Goal: Information Seeking & Learning: Find contact information

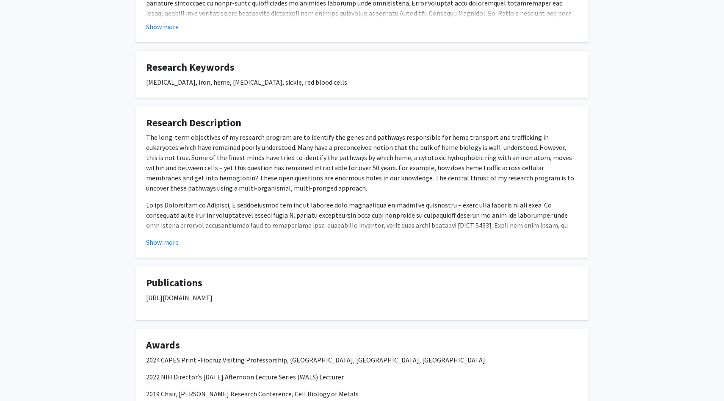
scroll to position [268, 0]
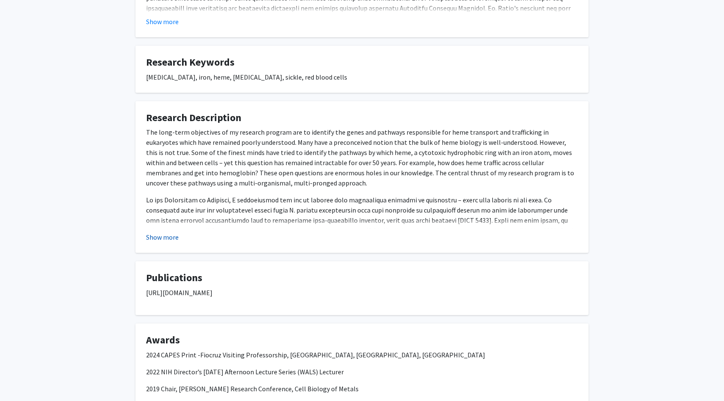
click at [166, 237] on button "Show more" at bounding box center [162, 237] width 33 height 10
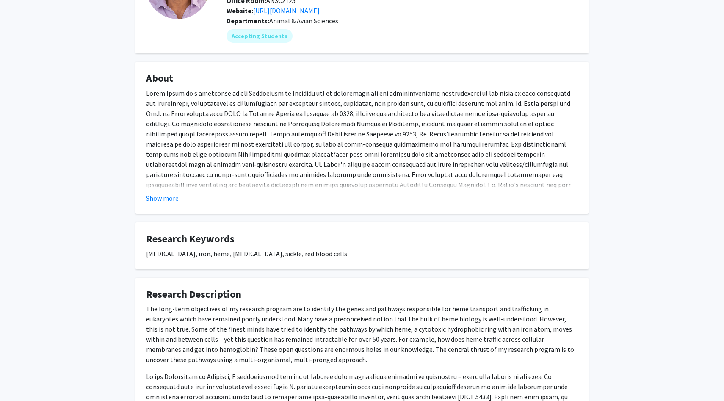
scroll to position [0, 0]
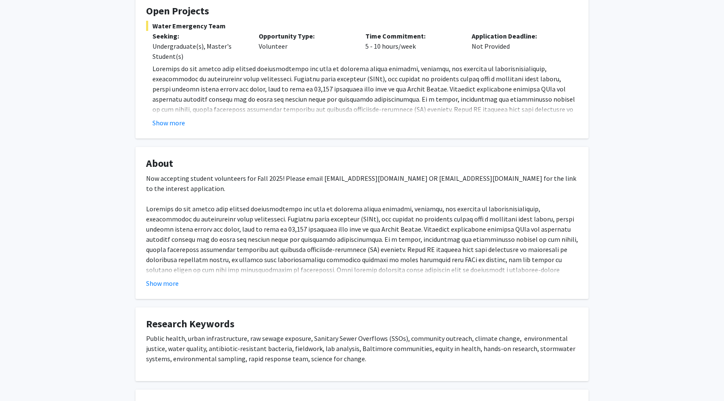
scroll to position [160, 0]
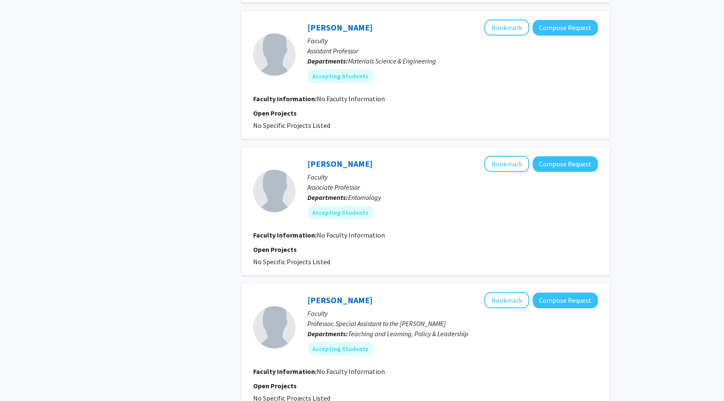
scroll to position [1122, 0]
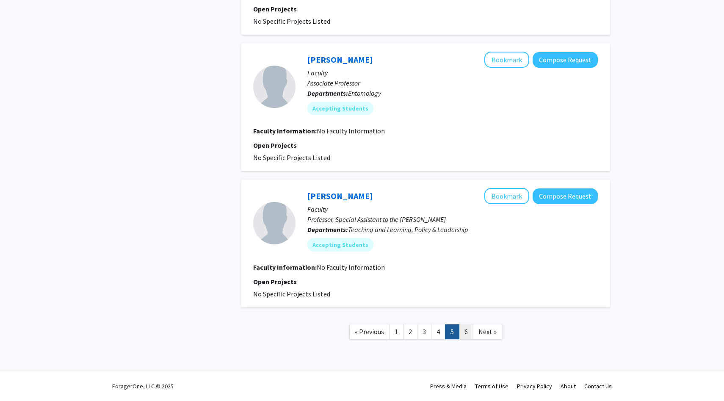
click at [465, 330] on link "6" at bounding box center [466, 331] width 14 height 15
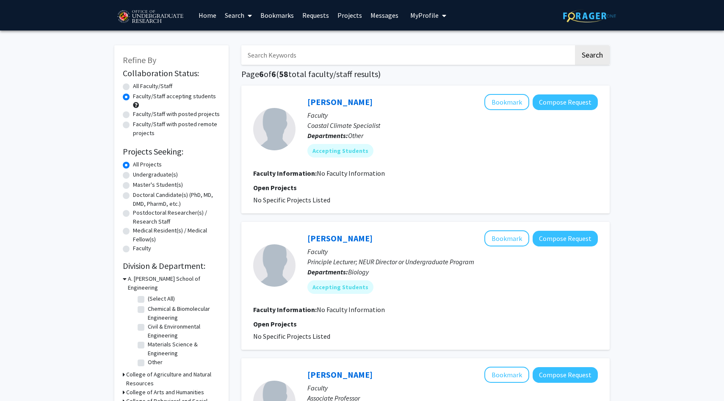
scroll to position [860, 0]
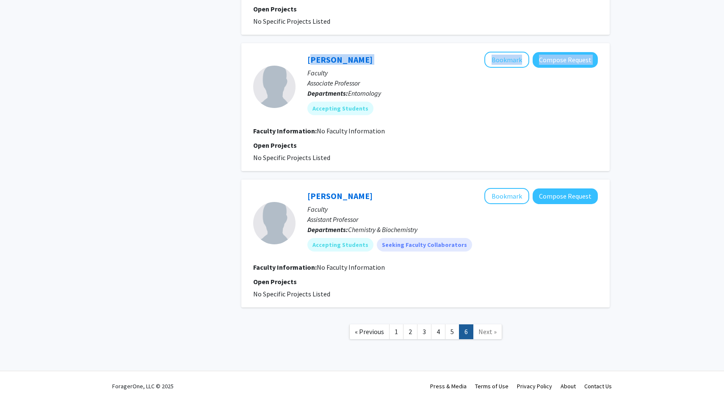
drag, startPoint x: 369, startPoint y: 62, endPoint x: 305, endPoint y: 61, distance: 64.7
click at [305, 61] on div "Kelly Hamby Bookmark Compose Request Faculty Associate Professor Departments: E…" at bounding box center [446, 87] width 302 height 70
click at [399, 62] on div "Kelly Hamby Bookmark Compose Request" at bounding box center [452, 60] width 290 height 16
drag, startPoint x: 359, startPoint y: 63, endPoint x: 320, endPoint y: 55, distance: 39.7
click at [320, 55] on div "Kelly Hamby Bookmark Compose Request" at bounding box center [452, 60] width 290 height 16
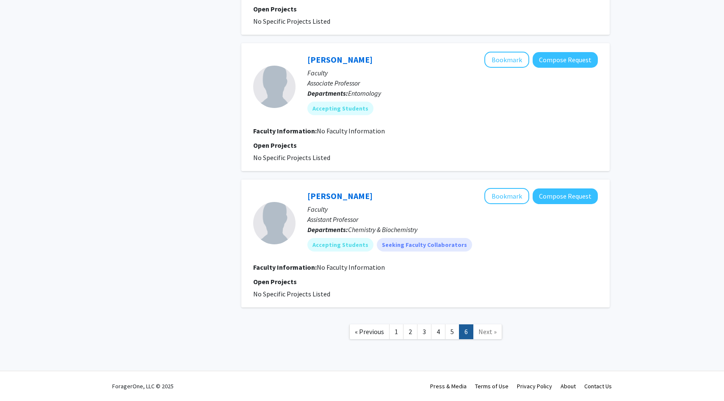
drag, startPoint x: 302, startPoint y: 50, endPoint x: 355, endPoint y: 61, distance: 53.8
click at [355, 61] on div "Kelly Hamby Bookmark Compose Request Faculty Associate Professor Departments: E…" at bounding box center [425, 107] width 368 height 128
copy link "Kelly Hamby"
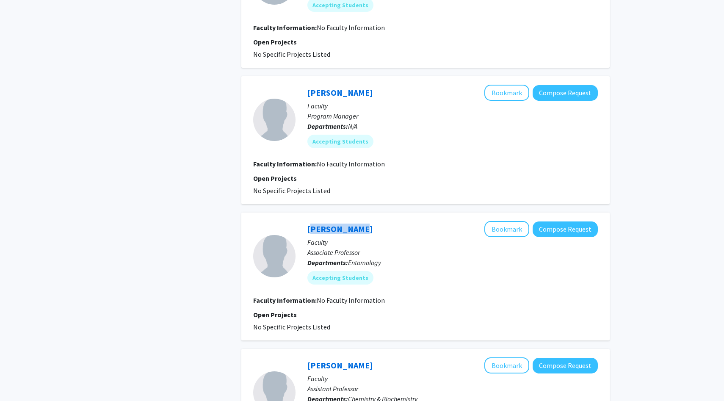
scroll to position [691, 0]
click at [381, 96] on div "Rob Cohen Bookmark Compose Request" at bounding box center [452, 92] width 290 height 16
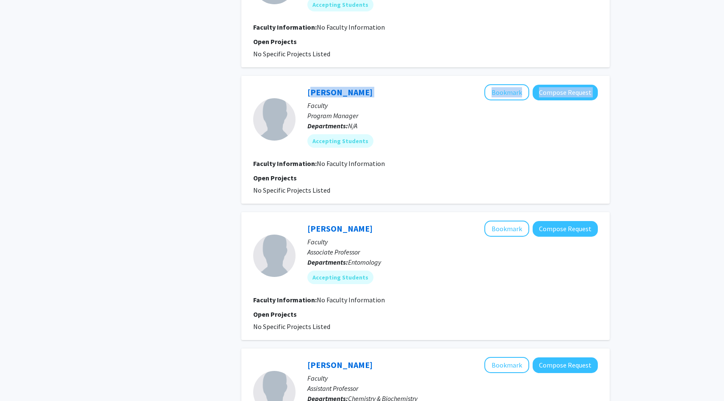
drag, startPoint x: 356, startPoint y: 92, endPoint x: 303, endPoint y: 91, distance: 52.9
click at [303, 91] on div "Rob Cohen Bookmark Compose Request Faculty Program Manager Departments: N/A Acc…" at bounding box center [446, 119] width 302 height 70
click at [294, 77] on div "Rob Cohen Bookmark Compose Request Faculty Program Manager Departments: N/A Acc…" at bounding box center [425, 140] width 368 height 128
drag, startPoint x: 296, startPoint y: 79, endPoint x: 348, endPoint y: 93, distance: 54.3
click at [348, 93] on div "Rob Cohen Bookmark Compose Request Faculty Program Manager Departments: N/A Acc…" at bounding box center [425, 140] width 368 height 128
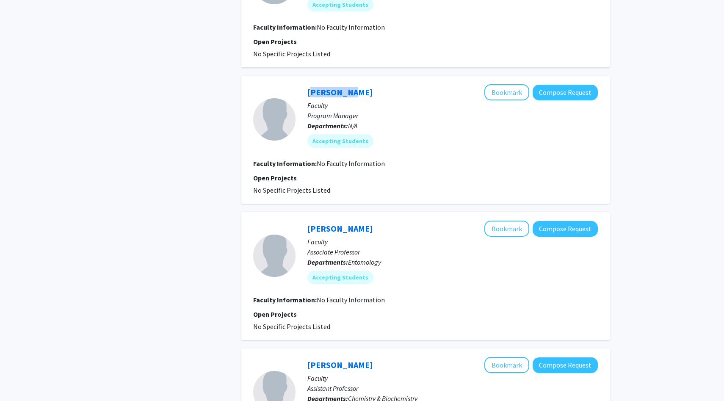
copy link "Rob Cohen"
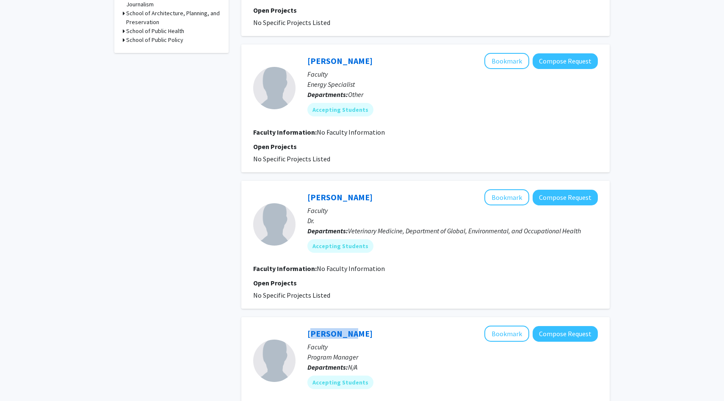
scroll to position [448, 0]
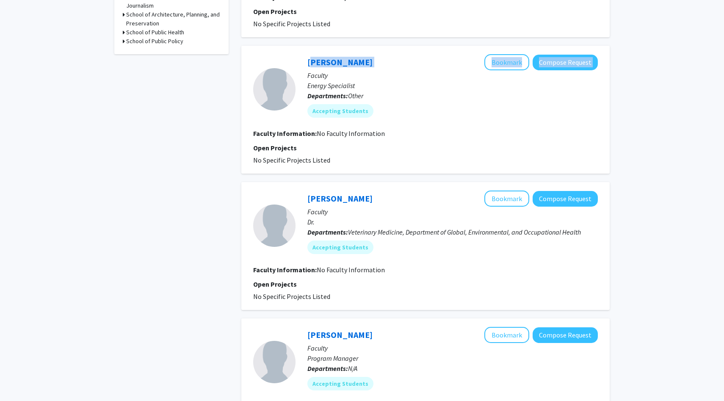
drag, startPoint x: 390, startPoint y: 58, endPoint x: 300, endPoint y: 58, distance: 89.3
click at [301, 58] on div "Drew Schiavone Bookmark Compose Request Faculty Energy Specialist Departments: …" at bounding box center [446, 89] width 302 height 70
click at [301, 42] on div "Kayle Krieg Bookmark Compose Request Faculty Coastal Climate Specialist Departm…" at bounding box center [425, 177] width 368 height 1081
drag, startPoint x: 299, startPoint y: 46, endPoint x: 371, endPoint y: 64, distance: 73.7
click at [371, 64] on div "Drew Schiavone Bookmark Compose Request Faculty Energy Specialist Departments: …" at bounding box center [425, 110] width 368 height 128
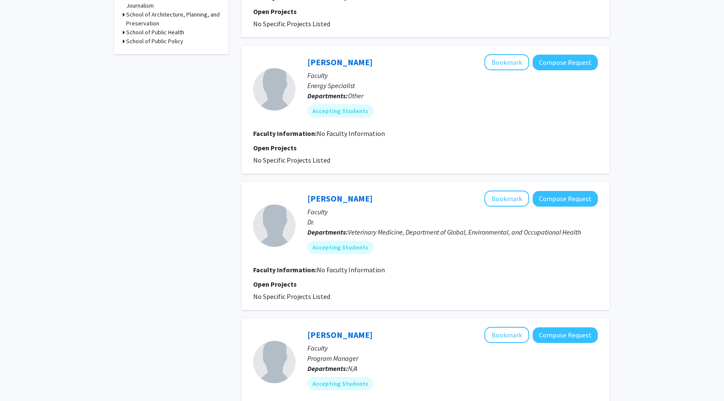
copy link "Drew Schiavone"
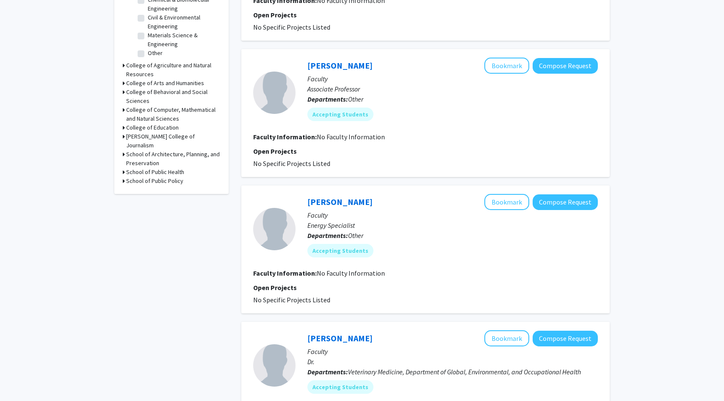
scroll to position [307, 0]
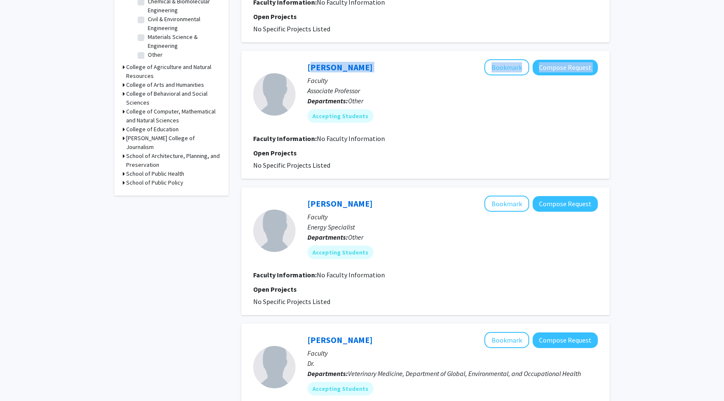
drag, startPoint x: 380, startPoint y: 66, endPoint x: 302, endPoint y: 64, distance: 77.9
click at [302, 64] on div "Elisa Gironzetti Bookmark Compose Request Faculty Associate Professor Departmen…" at bounding box center [446, 94] width 302 height 70
click at [304, 45] on div "Kayle Krieg Bookmark Compose Request Faculty Coastal Climate Specialist Departm…" at bounding box center [425, 318] width 368 height 1081
drag, startPoint x: 301, startPoint y: 55, endPoint x: 369, endPoint y: 69, distance: 69.5
click at [369, 69] on div "Elisa Gironzetti Bookmark Compose Request Faculty Associate Professor Departmen…" at bounding box center [425, 115] width 368 height 128
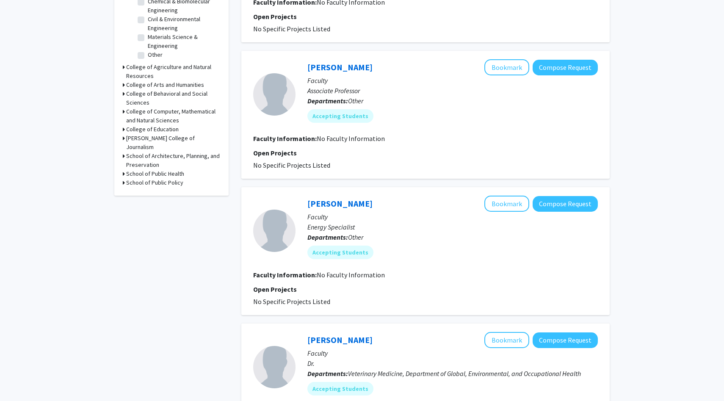
copy link "Elisa Gironzetti"
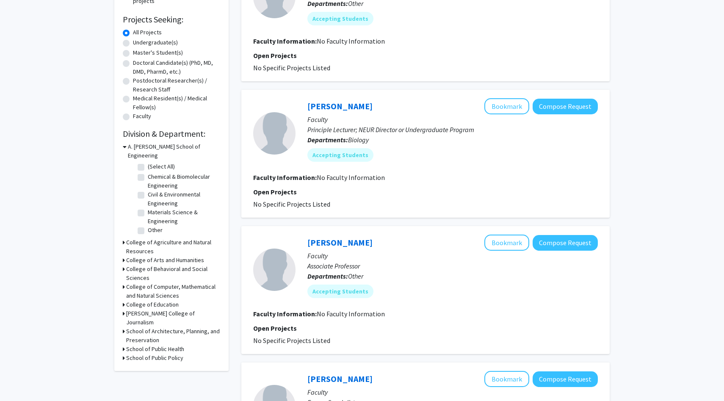
scroll to position [130, 0]
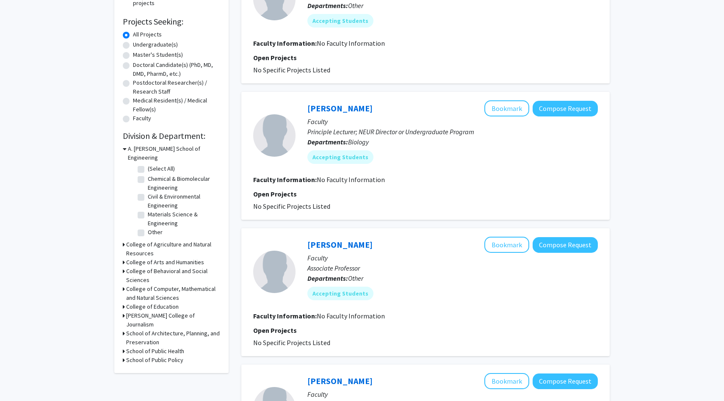
drag, startPoint x: 301, startPoint y: 96, endPoint x: 364, endPoint y: 108, distance: 64.2
click at [364, 108] on div "Hilary Bierman Bookmark Compose Request Faculty Principle Lecturer; NEUR Direct…" at bounding box center [425, 156] width 368 height 128
copy link "Hilary Bierman"
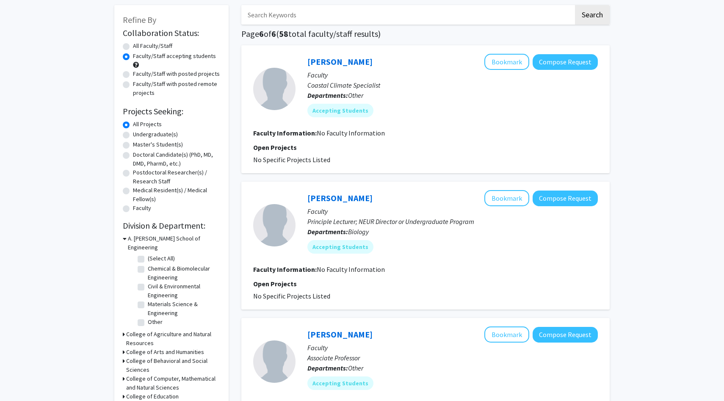
scroll to position [36, 0]
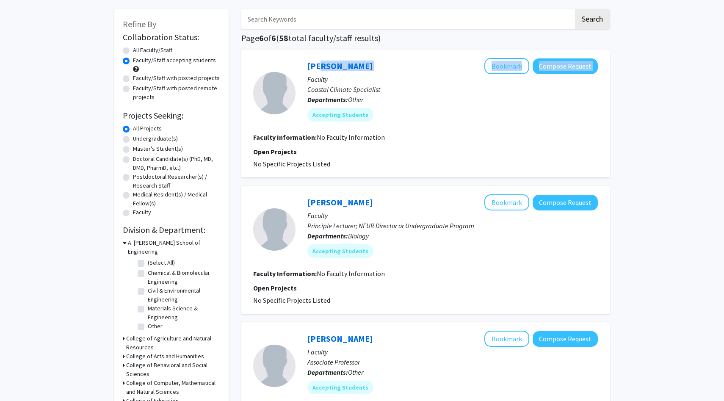
drag, startPoint x: 376, startPoint y: 69, endPoint x: 318, endPoint y: 60, distance: 58.6
click at [318, 60] on div "Kayle Krieg Bookmark Compose Request" at bounding box center [452, 66] width 290 height 16
click at [393, 55] on div "Kayle Krieg Bookmark Compose Request Faculty Coastal Climate Specialist Departm…" at bounding box center [425, 114] width 368 height 128
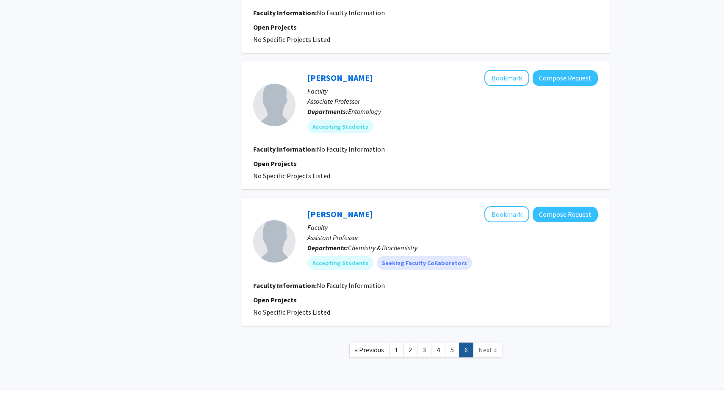
scroll to position [860, 0]
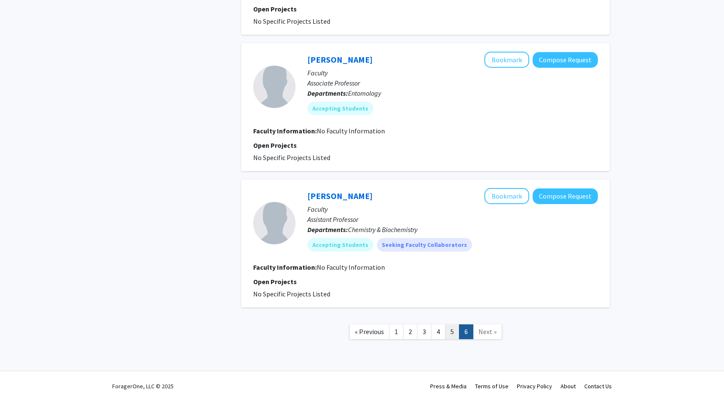
click at [449, 336] on link "5" at bounding box center [452, 331] width 14 height 15
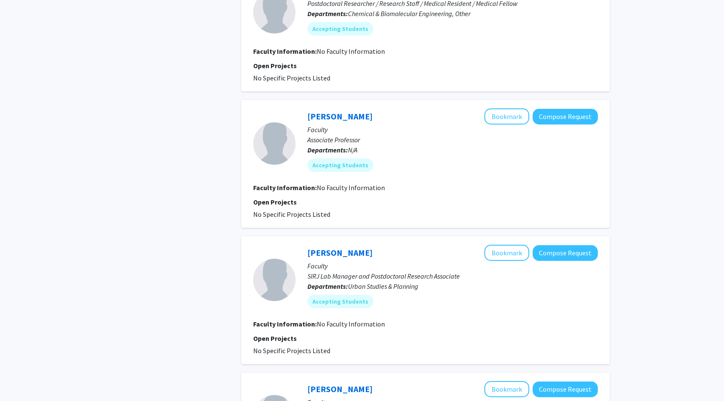
scroll to position [588, 0]
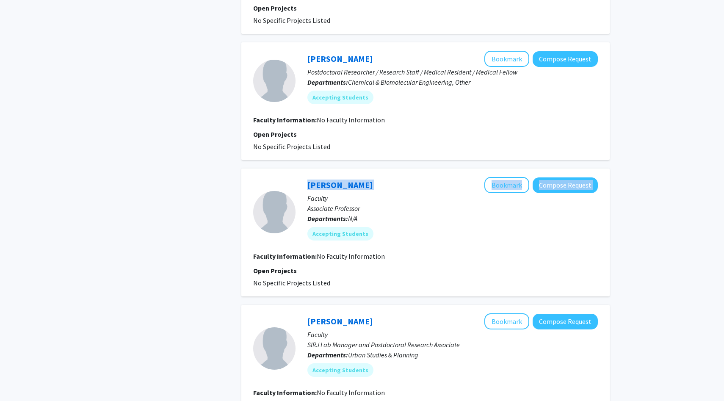
drag, startPoint x: 392, startPoint y: 189, endPoint x: 293, endPoint y: 184, distance: 99.1
click at [293, 184] on section "George Hambrecht Bookmark Compose Request Faculty Associate Professor Departmen…" at bounding box center [425, 212] width 344 height 70
click at [294, 167] on div "Nicholas Fletcher Bookmark Compose Request Faculty Lecturer, Director Departmen…" at bounding box center [425, 169] width 368 height 1344
drag, startPoint x: 292, startPoint y: 179, endPoint x: 381, endPoint y: 187, distance: 89.2
click at [381, 187] on section "George Hambrecht Bookmark Compose Request Faculty Associate Professor Departmen…" at bounding box center [425, 212] width 344 height 70
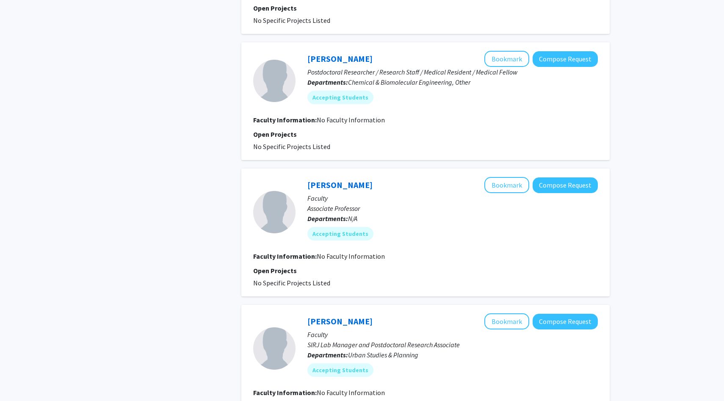
copy section "George Hambrecht"
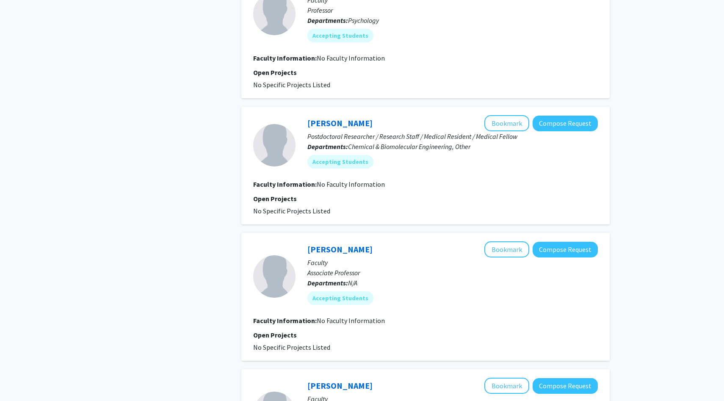
scroll to position [519, 0]
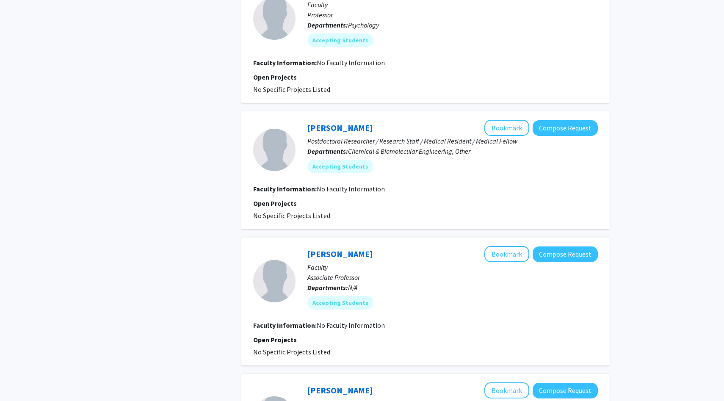
drag, startPoint x: 392, startPoint y: 125, endPoint x: 303, endPoint y: 126, distance: 89.7
click at [303, 126] on div "Sindhuja Vaddeboina Bookmark Compose Request Postdoctoral Researcher / Research…" at bounding box center [446, 150] width 302 height 60
copy link "Sindhuja Vaddeboina"
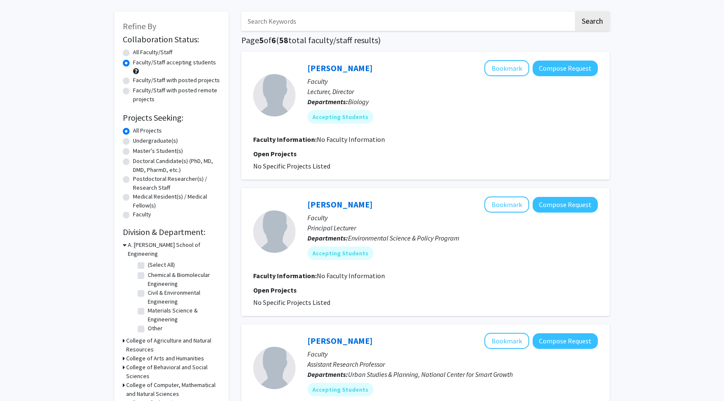
scroll to position [12, 0]
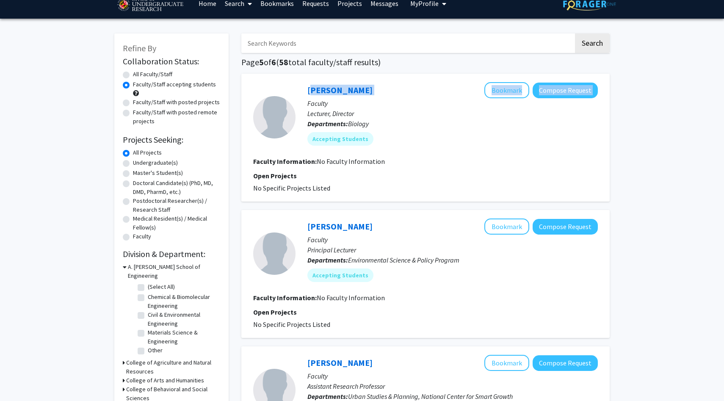
drag, startPoint x: 384, startPoint y: 87, endPoint x: 305, endPoint y: 88, distance: 78.7
click at [305, 88] on div "Nicholas Fletcher Bookmark Compose Request Faculty Lecturer, Director Departmen…" at bounding box center [446, 117] width 302 height 70
click at [489, 106] on p "Faculty" at bounding box center [452, 103] width 290 height 10
drag, startPoint x: 289, startPoint y: 82, endPoint x: 377, endPoint y: 90, distance: 87.9
click at [377, 90] on section "Nicholas Fletcher Bookmark Compose Request Faculty Lecturer, Director Departmen…" at bounding box center [425, 117] width 344 height 70
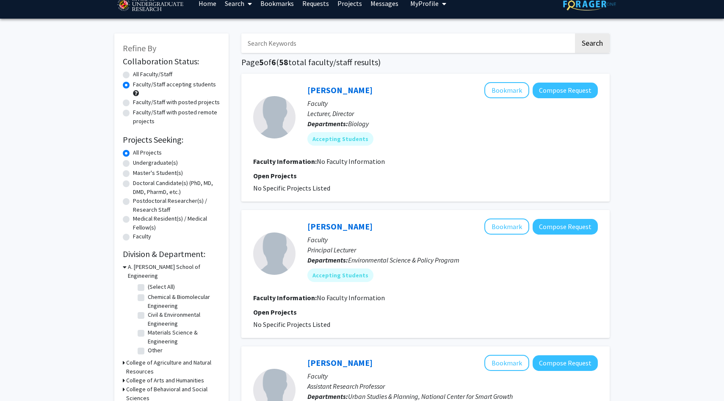
copy section "Nicholas Fletcher"
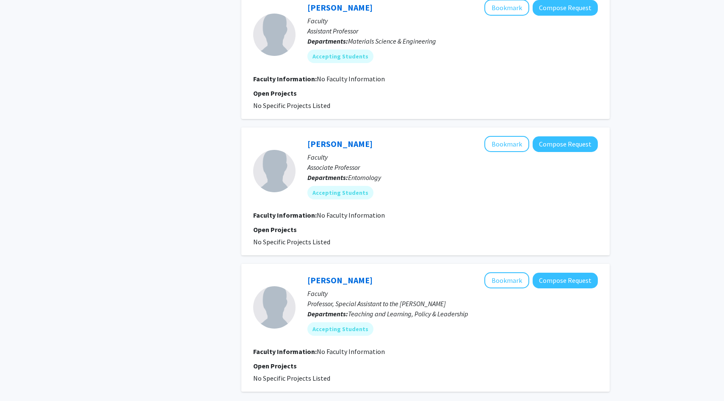
scroll to position [1122, 0]
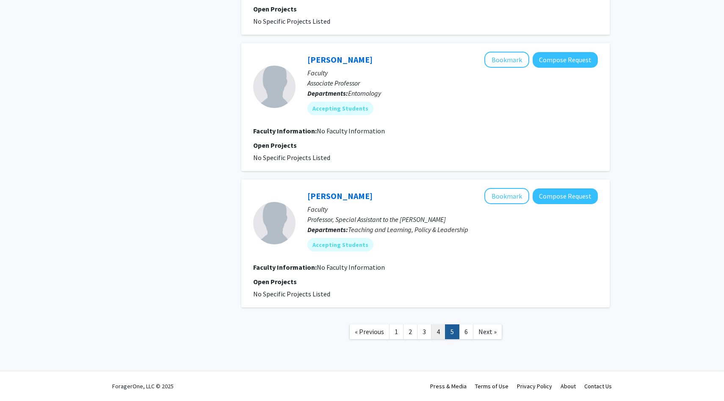
click at [434, 330] on link "4" at bounding box center [438, 331] width 14 height 15
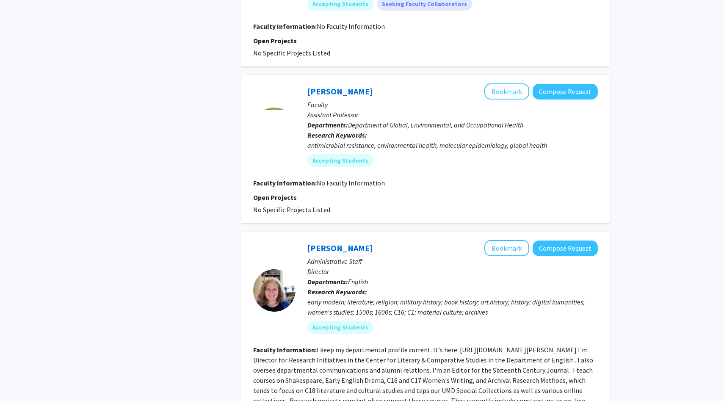
scroll to position [1246, 0]
drag, startPoint x: 369, startPoint y: 102, endPoint x: 305, endPoint y: 100, distance: 64.3
click at [305, 100] on div "Heather Amato Bookmark Compose Request Faculty Assistant Professor Departments:…" at bounding box center [446, 129] width 302 height 90
copy link "Heather Amato"
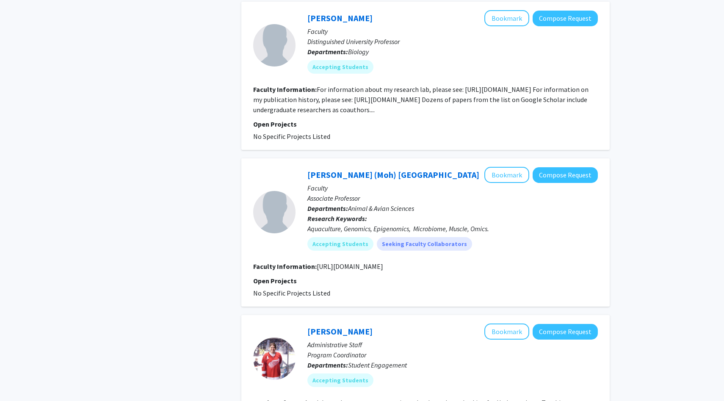
scroll to position [494, 0]
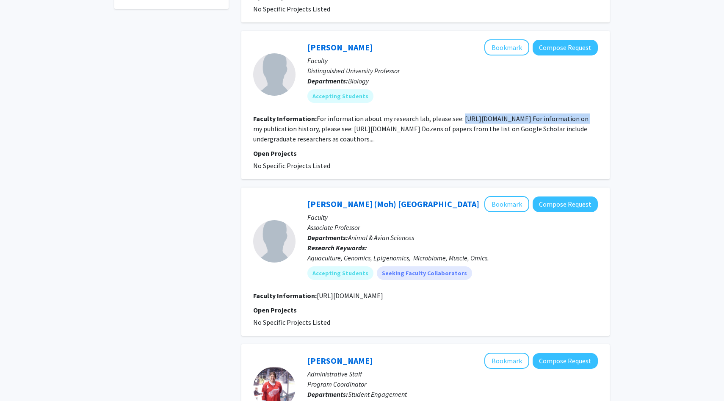
drag, startPoint x: 459, startPoint y: 128, endPoint x: 581, endPoint y: 132, distance: 121.9
click at [581, 132] on fg-read-more "For information about my research lab, please see: https://science.umd.edu/biol…" at bounding box center [420, 128] width 335 height 29
copy fg-read-more "https://science.umd.edu/biology/faganlab/"
click at [274, 239] on div at bounding box center [274, 241] width 42 height 42
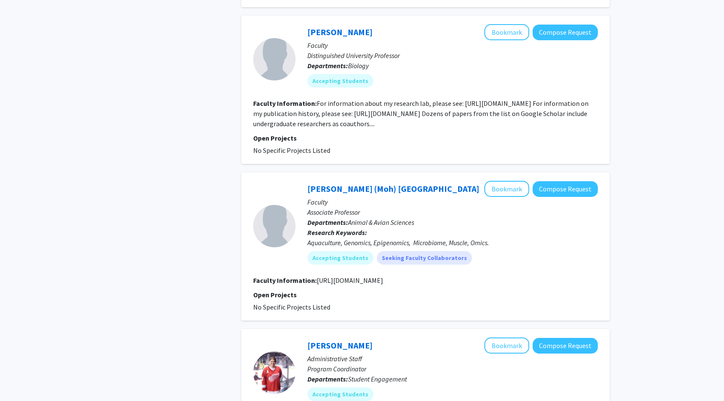
scroll to position [511, 0]
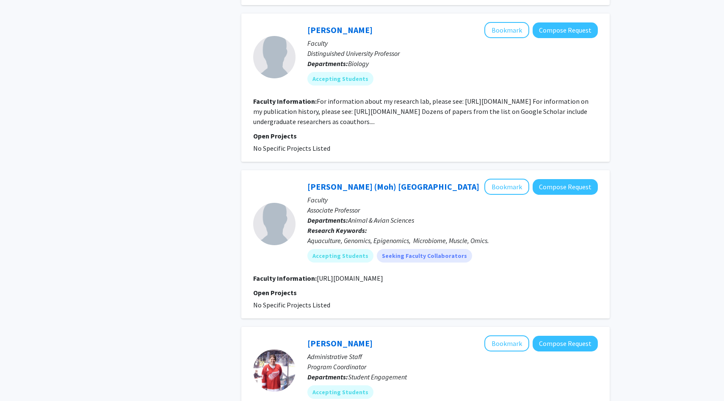
drag, startPoint x: 315, startPoint y: 288, endPoint x: 395, endPoint y: 290, distance: 80.0
click at [395, 283] on section "Faculty Information: https://agnr.umd.edu/about/directory/mohamed-moh-salem/" at bounding box center [425, 278] width 344 height 10
click at [493, 283] on section "Faculty Information: https://agnr.umd.edu/about/directory/mohamed-moh-salem/" at bounding box center [425, 278] width 344 height 10
drag, startPoint x: 490, startPoint y: 288, endPoint x: 315, endPoint y: 285, distance: 175.2
click at [315, 283] on section "Faculty Information: https://agnr.umd.edu/about/directory/mohamed-moh-salem/" at bounding box center [425, 278] width 344 height 10
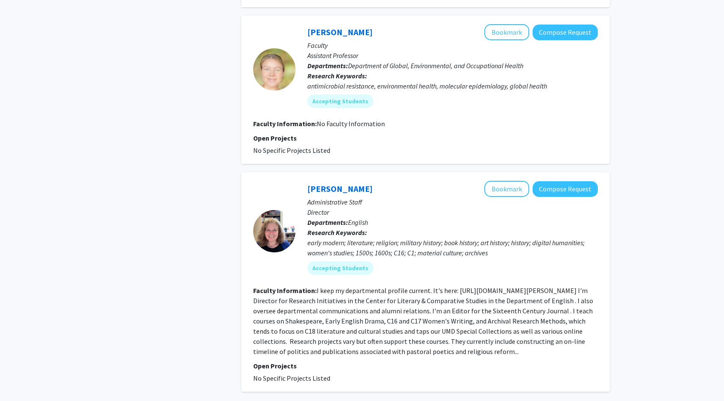
scroll to position [1400, 0]
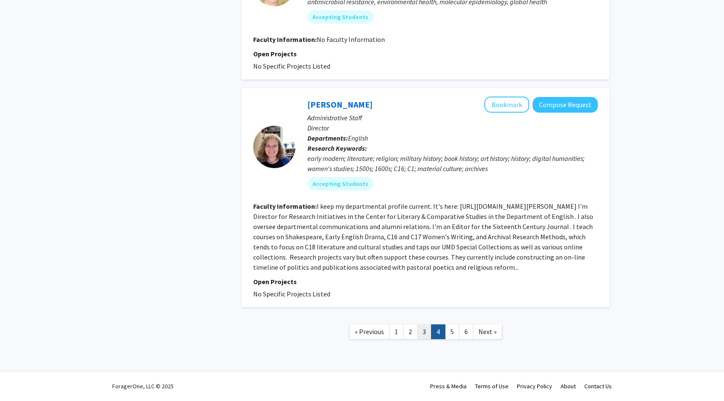
click at [427, 329] on link "3" at bounding box center [424, 331] width 14 height 15
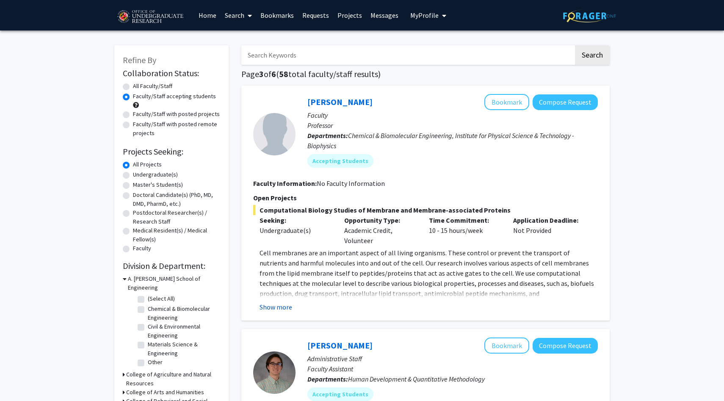
click at [284, 307] on button "Show more" at bounding box center [275, 307] width 33 height 10
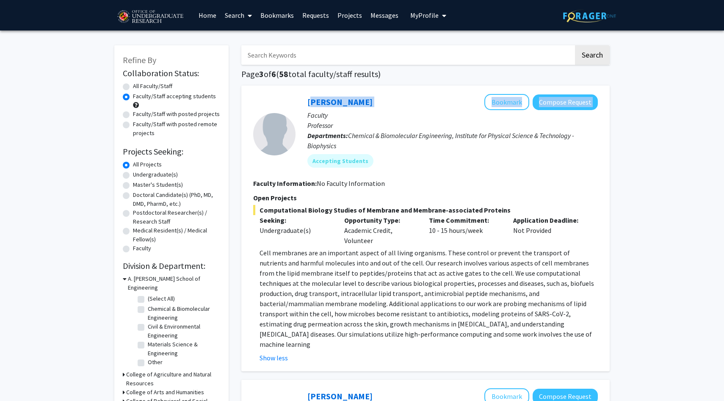
drag, startPoint x: 377, startPoint y: 101, endPoint x: 303, endPoint y: 97, distance: 73.7
click at [303, 97] on div "Jeffery Klauda Bookmark Compose Request Faculty Professor Departments: Chemical…" at bounding box center [446, 134] width 302 height 80
click at [374, 114] on p "Faculty" at bounding box center [452, 115] width 290 height 10
drag, startPoint x: 297, startPoint y: 99, endPoint x: 363, endPoint y: 104, distance: 65.7
click at [363, 104] on div "Jeffery Klauda Bookmark Compose Request Faculty Professor Departments: Chemical…" at bounding box center [446, 134] width 302 height 80
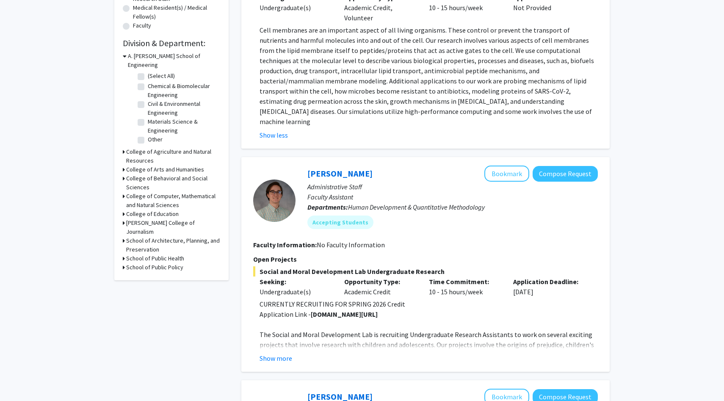
scroll to position [223, 0]
click at [286, 352] on button "Show more" at bounding box center [275, 357] width 33 height 10
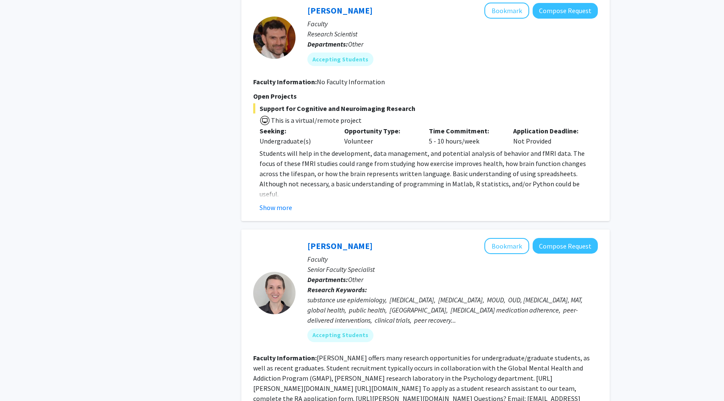
scroll to position [696, 0]
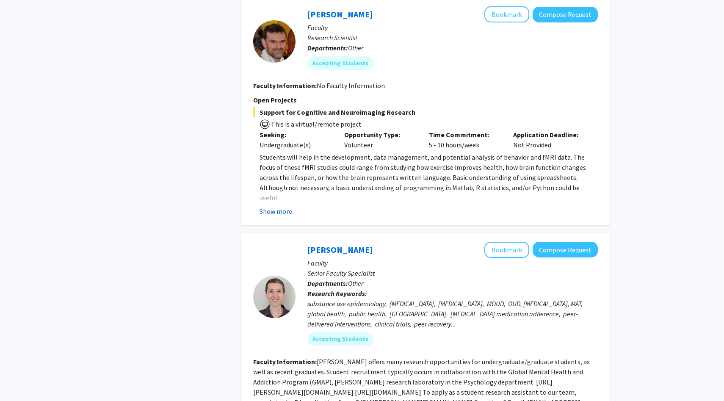
click at [270, 206] on button "Show more" at bounding box center [275, 211] width 33 height 10
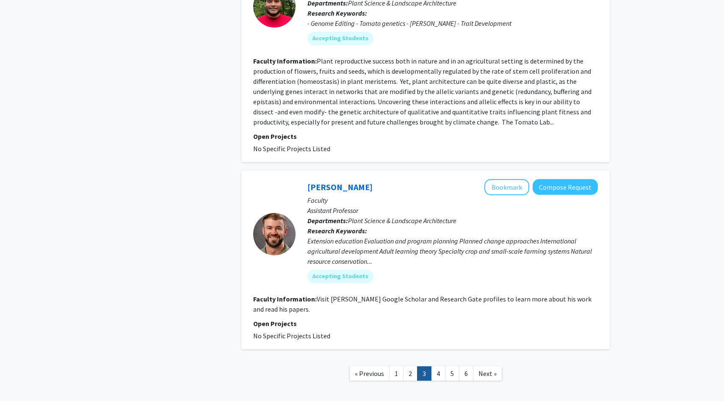
scroll to position [2115, 0]
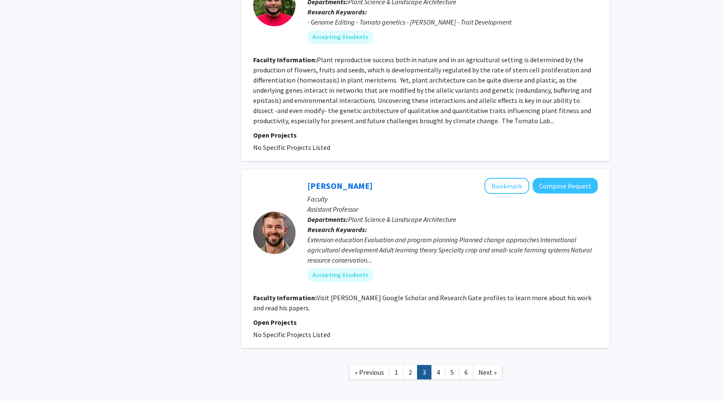
click at [410, 365] on link "2" at bounding box center [410, 372] width 14 height 15
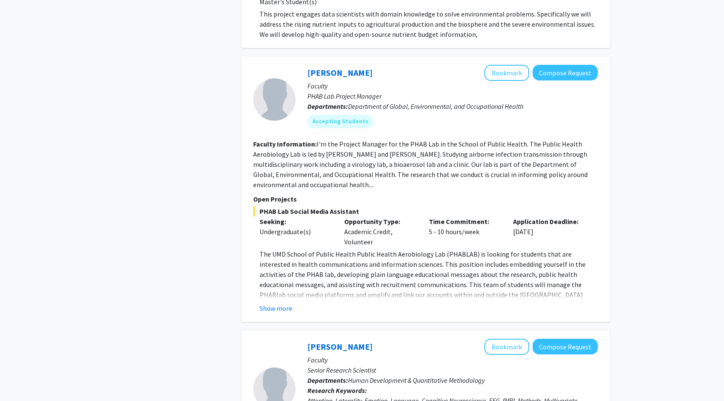
scroll to position [589, 0]
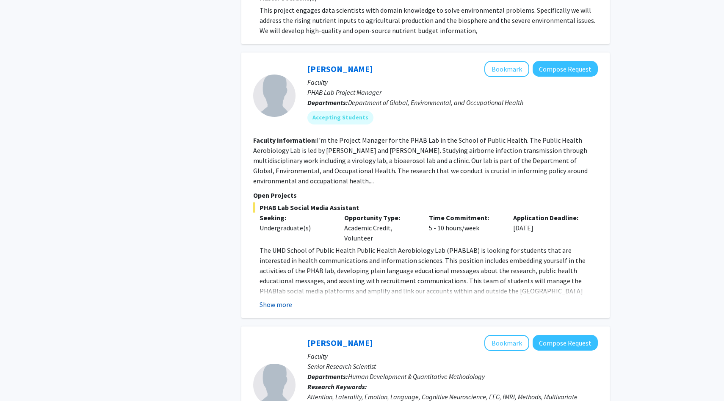
click at [286, 304] on button "Show more" at bounding box center [275, 304] width 33 height 10
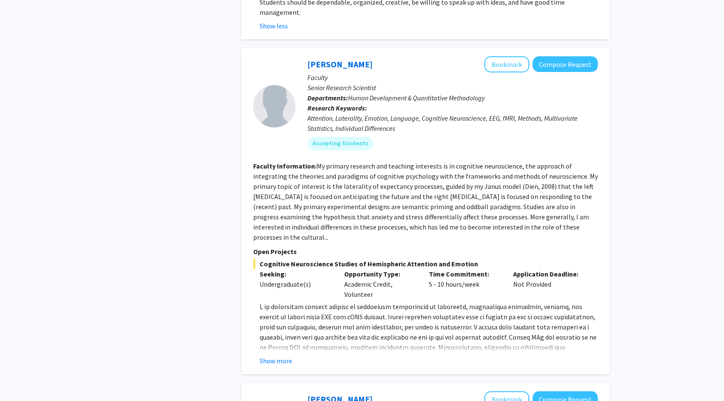
scroll to position [961, 0]
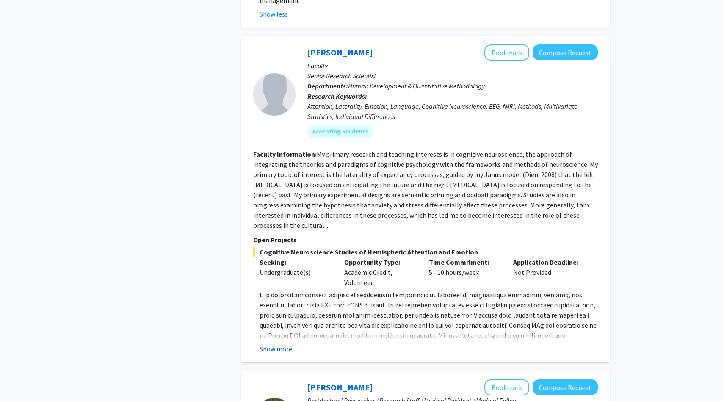
click at [274, 344] on button "Show more" at bounding box center [275, 349] width 33 height 10
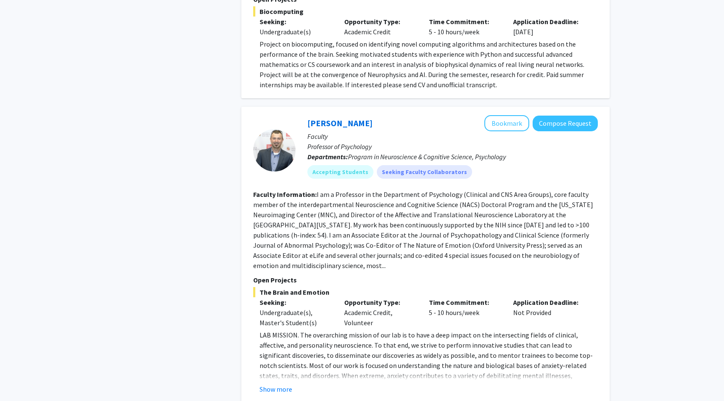
scroll to position [2399, 0]
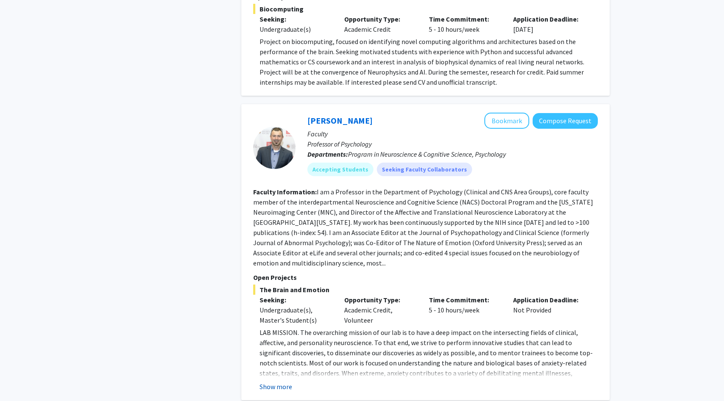
click at [278, 381] on button "Show more" at bounding box center [275, 386] width 33 height 10
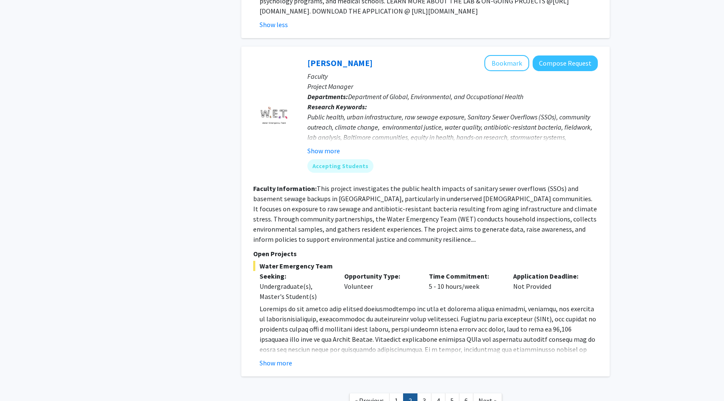
scroll to position [2911, 0]
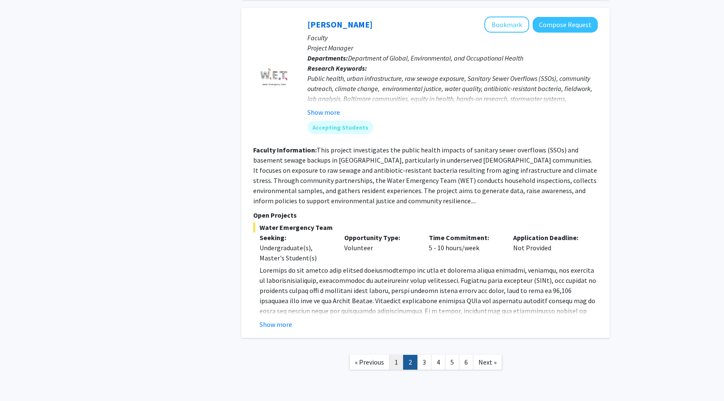
click at [394, 355] on link "1" at bounding box center [396, 362] width 14 height 15
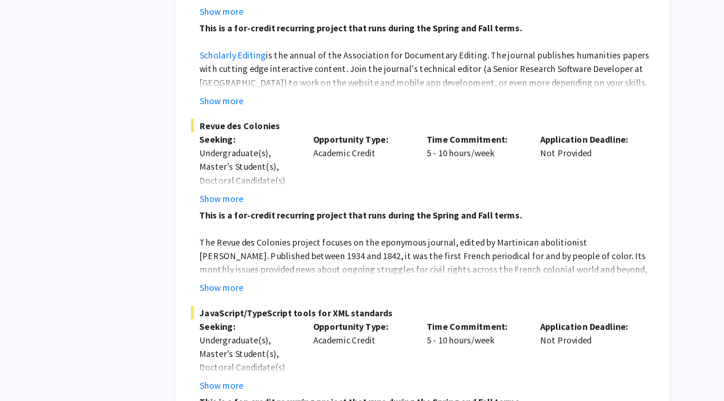
scroll to position [3904, 0]
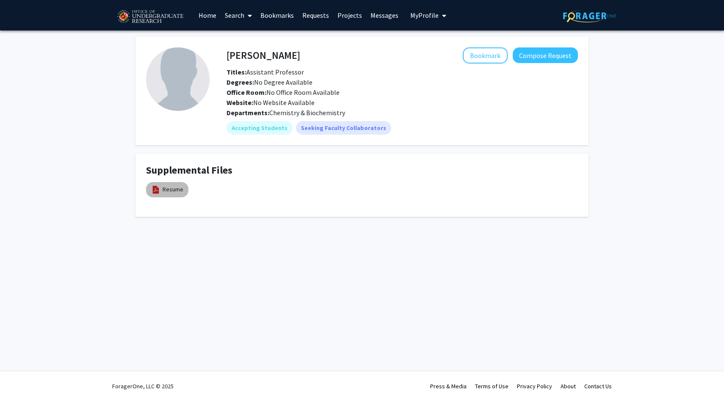
click at [163, 196] on mat-chip "Resume" at bounding box center [167, 189] width 42 height 15
click at [164, 192] on link "Resume" at bounding box center [172, 189] width 21 height 9
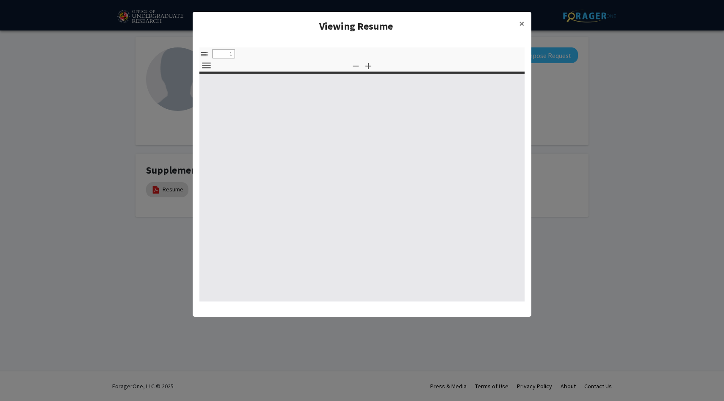
select select "custom"
type input "0"
select select "custom"
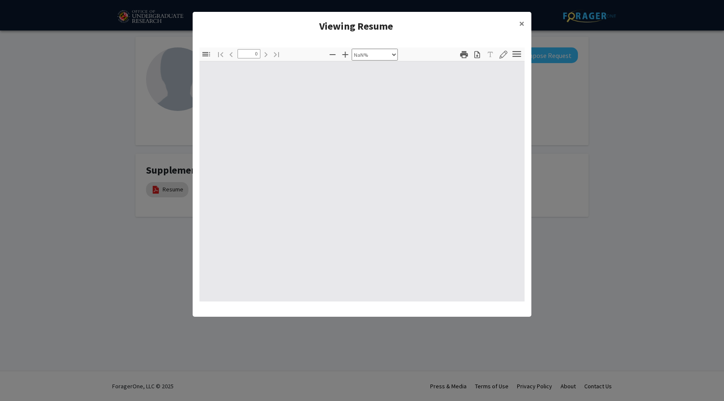
type input "1"
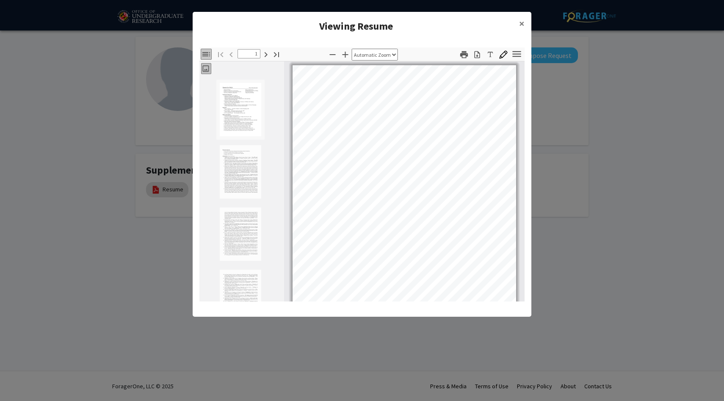
scroll to position [1, 0]
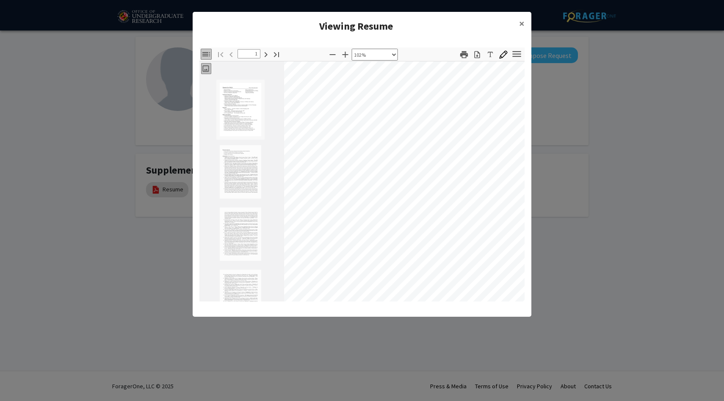
select select "custom"
type input "2"
select select "custom"
type input "3"
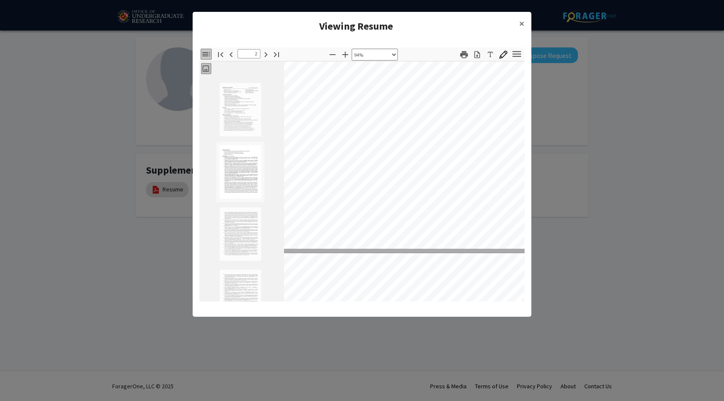
select select "custom"
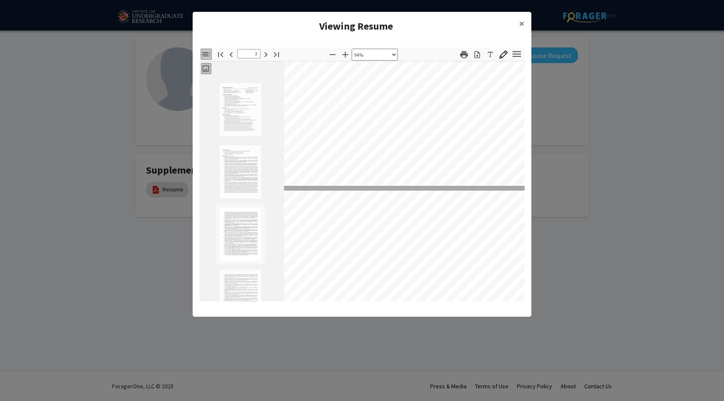
type input "4"
select select "custom"
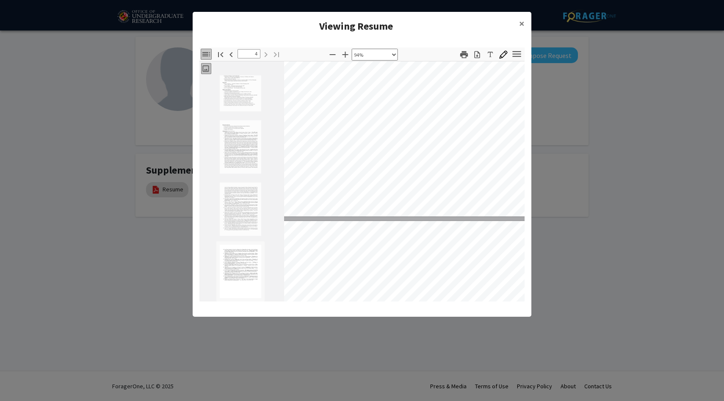
type input "3"
select select "custom"
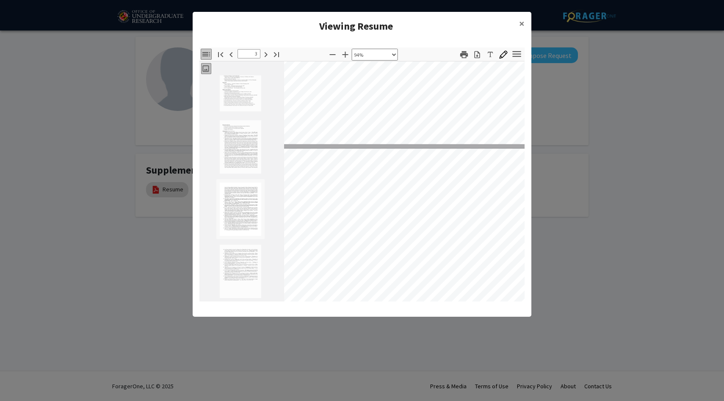
type input "2"
select select "custom"
type input "1"
select select "custom"
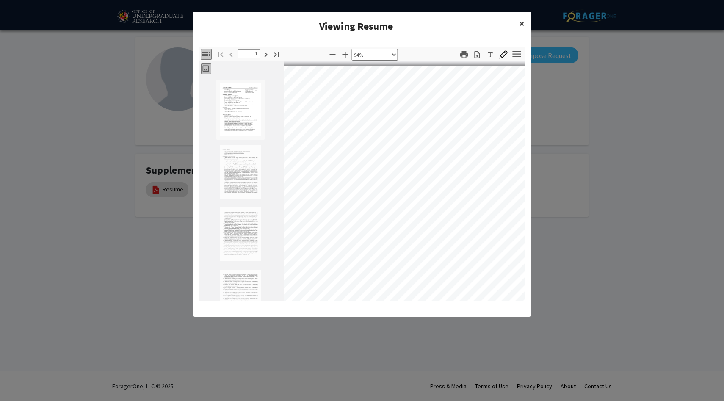
click at [521, 20] on span "×" at bounding box center [522, 23] width 6 height 13
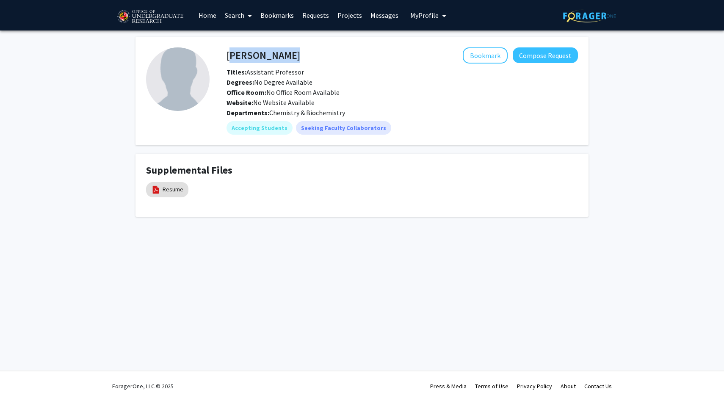
drag, startPoint x: 272, startPoint y: 54, endPoint x: 226, endPoint y: 54, distance: 45.3
click at [226, 54] on div "Yanxin Liu Bookmark Compose Request" at bounding box center [402, 55] width 364 height 16
copy h4 "Yanxin Liu"
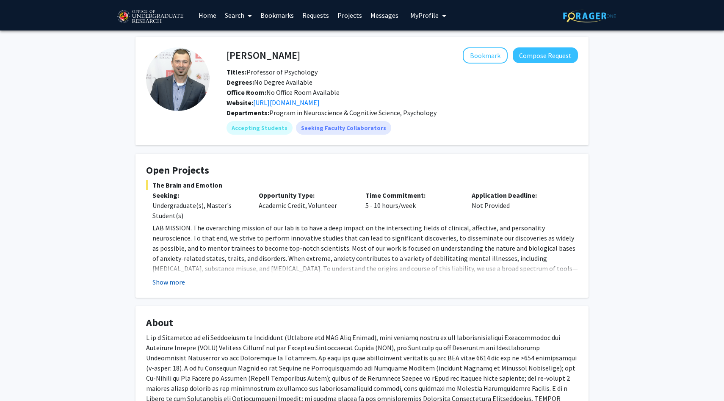
click at [167, 282] on button "Show more" at bounding box center [168, 282] width 33 height 10
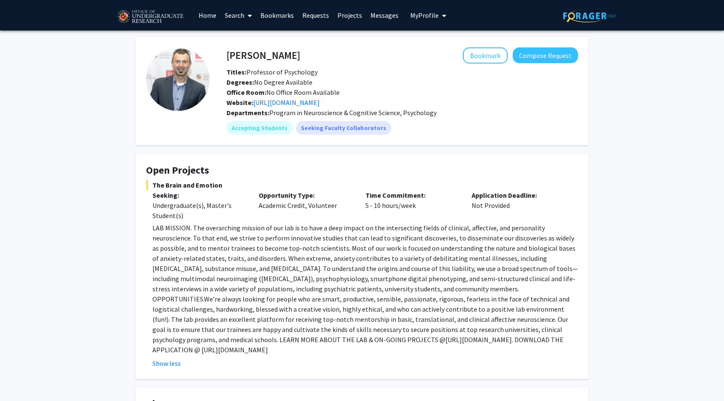
drag, startPoint x: 321, startPoint y: 340, endPoint x: 505, endPoint y: 343, distance: 184.5
click at [505, 343] on p "LAB MISSION. The overarching mission of our lab is to have a deep impact on the…" at bounding box center [364, 289] width 425 height 132
copy p "[URL][DOMAIN_NAME]"
